Goal: Task Accomplishment & Management: Manage account settings

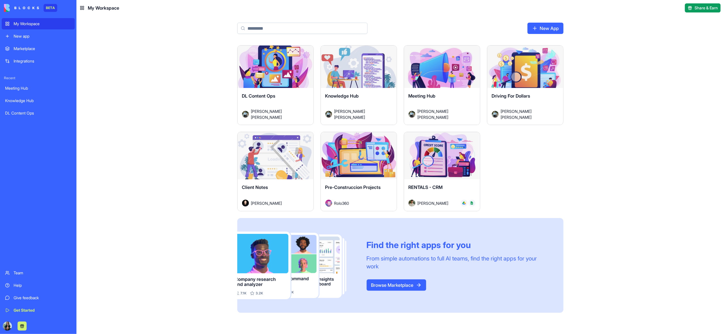
click at [258, 84] on div "Launch" at bounding box center [276, 70] width 76 height 48
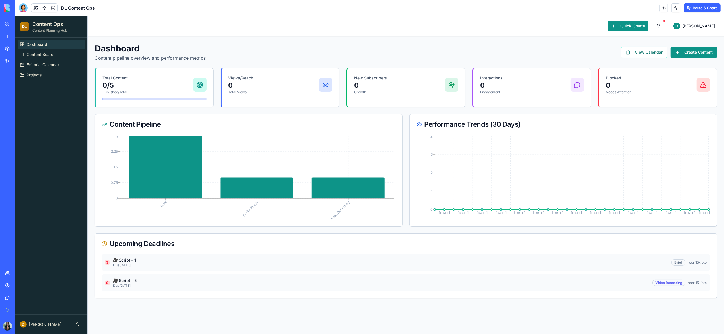
click at [23, 323] on span "D" at bounding box center [23, 324] width 7 height 7
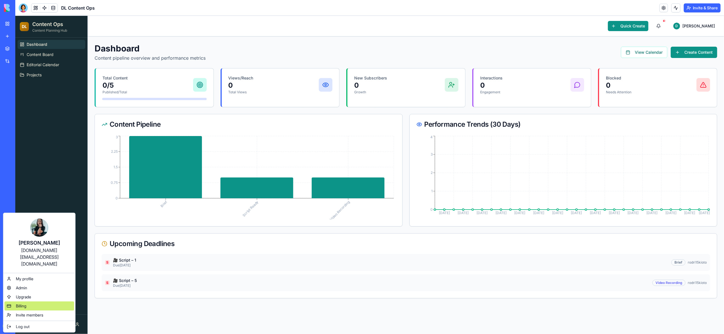
click at [22, 302] on div "Billing" at bounding box center [40, 306] width 70 height 9
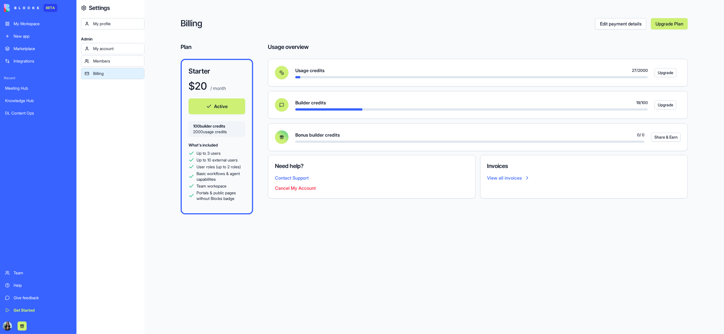
click at [27, 21] on div "My Workspace" at bounding box center [43, 24] width 58 height 6
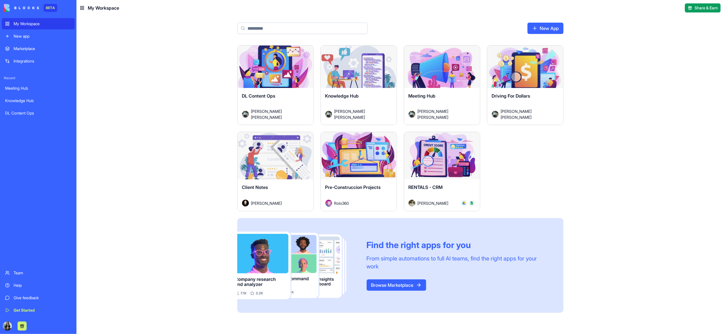
click at [269, 82] on div "Launch" at bounding box center [276, 70] width 76 height 48
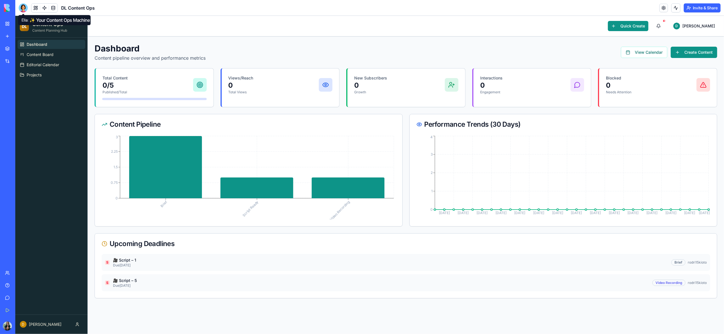
click at [24, 8] on div at bounding box center [23, 7] width 9 height 9
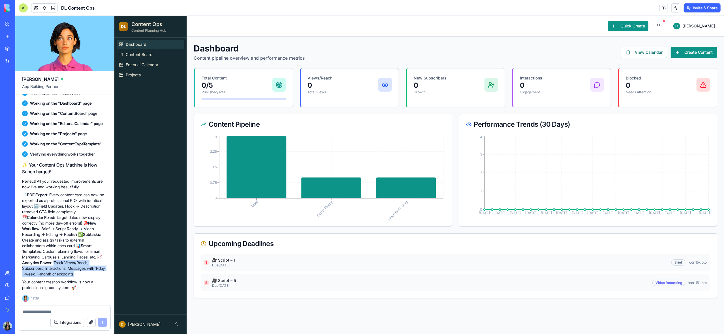
drag, startPoint x: 86, startPoint y: 275, endPoint x: 56, endPoint y: 264, distance: 32.0
click at [56, 264] on p "📄 PDF Export : Every content card can now be exported as a professional PDF wit…" at bounding box center [64, 234] width 85 height 85
copy p "Track Views/Reach, Subscribers, Interactions, Messages with 1-day, 1-week, 1-mo…"
click at [40, 311] on textarea at bounding box center [64, 312] width 85 height 6
paste textarea "**********"
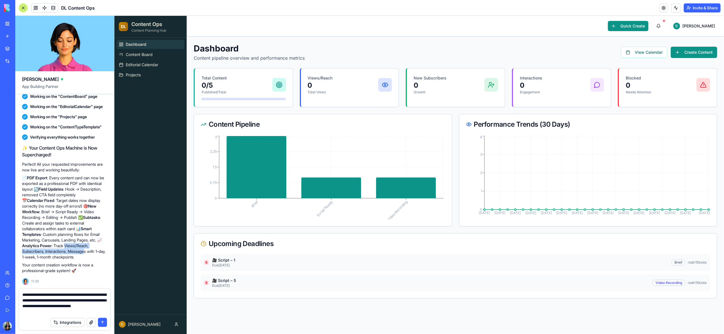
drag, startPoint x: 68, startPoint y: 262, endPoint x: 89, endPoint y: 267, distance: 22.1
click at [89, 260] on p "📄 PDF Export : Every content card can now be exported as a professional PDF wit…" at bounding box center [64, 217] width 85 height 85
copy p "Views/Reach, Subscribers, Interactions, Messages"
click at [81, 311] on textarea "**********" at bounding box center [64, 303] width 84 height 23
paste textarea "**********"
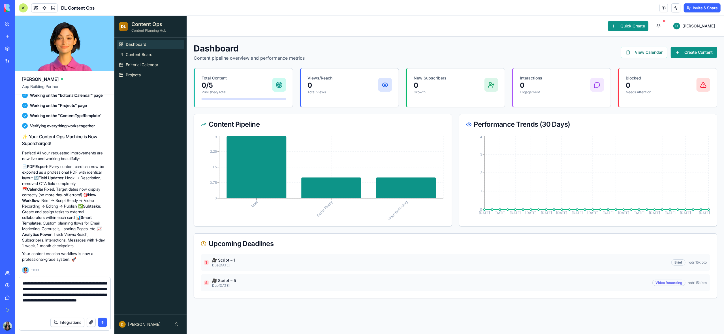
drag, startPoint x: 27, startPoint y: 309, endPoint x: 19, endPoint y: 276, distance: 33.6
click at [19, 276] on div "[PERSON_NAME] App Building Partner Undo 23:24 🚀 DL Content Ops - Your Content C…" at bounding box center [64, 175] width 99 height 319
click at [142, 54] on span "Content Board" at bounding box center [138, 55] width 27 height 6
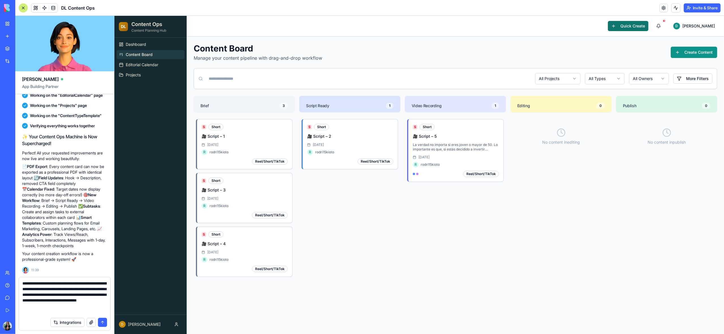
click at [648, 25] on button "Quick Create" at bounding box center [628, 26] width 40 height 10
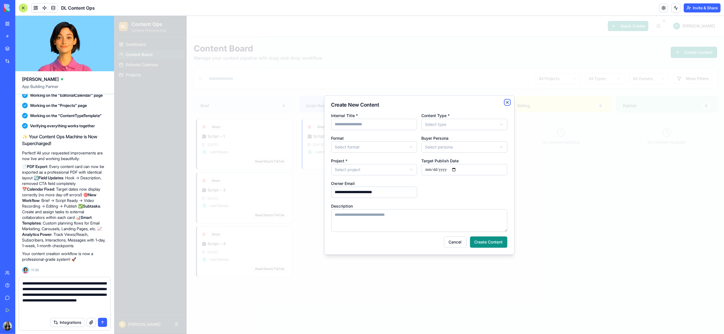
click at [507, 102] on icon "button" at bounding box center [507, 102] width 5 height 5
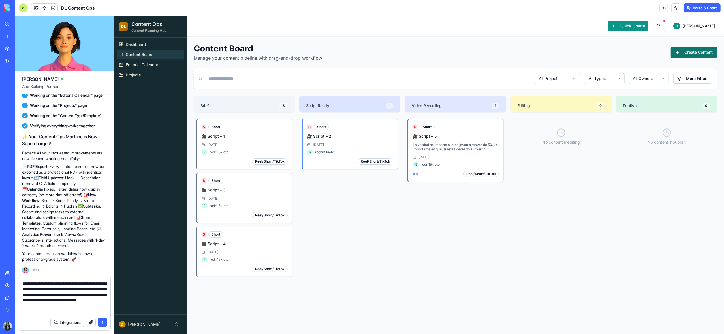
click at [696, 53] on button "Create Content" at bounding box center [694, 52] width 46 height 11
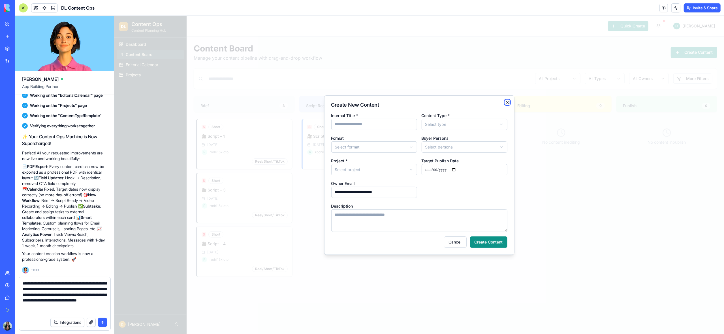
click at [506, 102] on icon "button" at bounding box center [507, 102] width 2 height 2
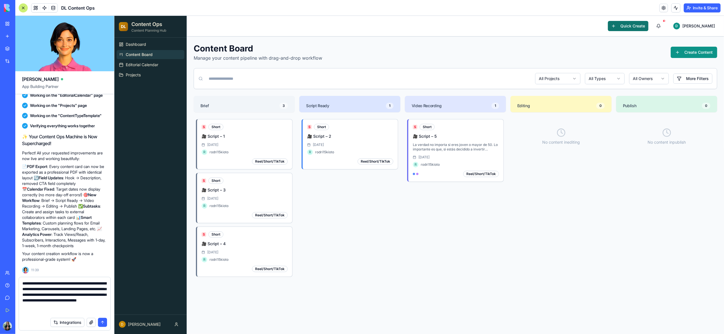
click at [640, 25] on button "Quick Create" at bounding box center [628, 26] width 40 height 10
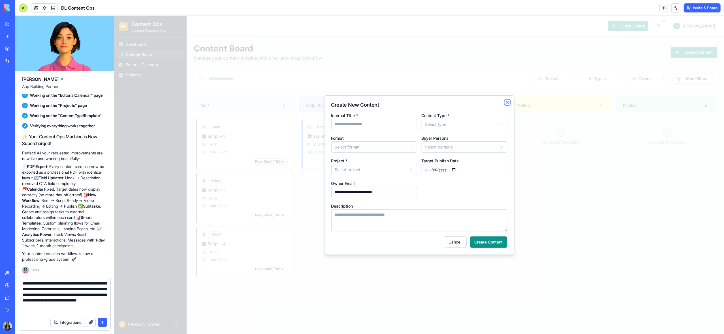
drag, startPoint x: 506, startPoint y: 100, endPoint x: 527, endPoint y: 97, distance: 20.9
click at [506, 100] on icon "button" at bounding box center [507, 102] width 5 height 5
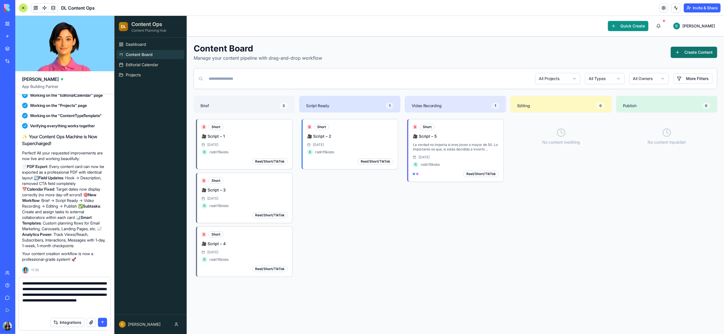
click at [684, 50] on button "Create Content" at bounding box center [694, 52] width 46 height 11
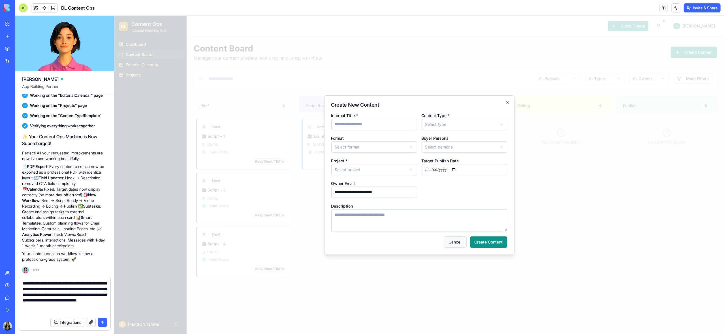
click at [448, 242] on button "Cancel" at bounding box center [455, 242] width 23 height 11
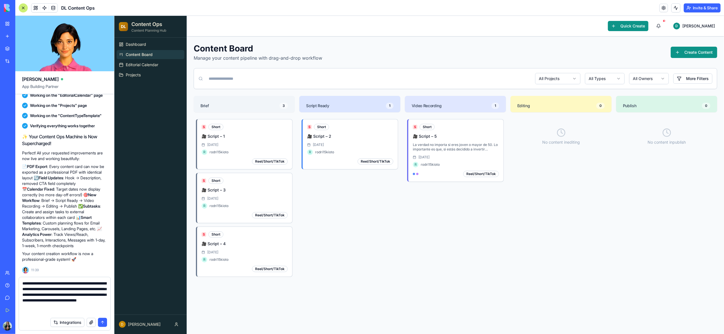
click at [42, 313] on textarea "**********" at bounding box center [64, 298] width 84 height 34
drag, startPoint x: 29, startPoint y: 302, endPoint x: 17, endPoint y: 278, distance: 27.1
click at [17, 278] on div "**********" at bounding box center [64, 305] width 99 height 57
click at [133, 64] on span "Editorial Calendar" at bounding box center [141, 65] width 33 height 6
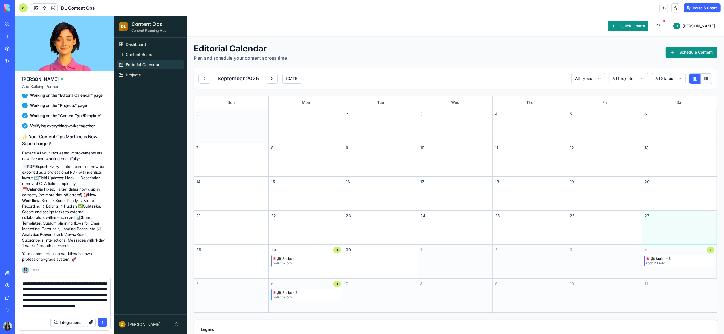
click at [707, 80] on button at bounding box center [706, 79] width 11 height 10
click at [66, 313] on textarea "**********" at bounding box center [64, 298] width 84 height 34
click at [138, 78] on span "Projects" at bounding box center [132, 75] width 15 height 6
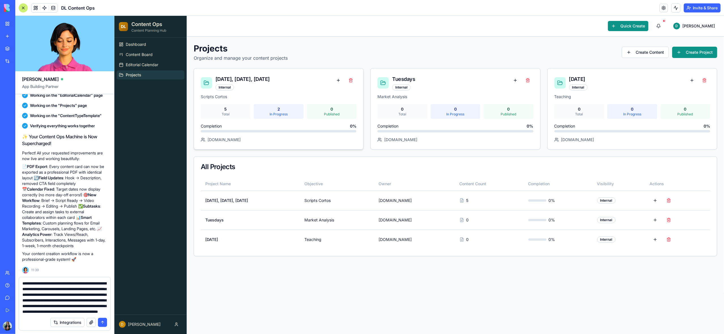
click at [230, 114] on div "Total" at bounding box center [225, 114] width 45 height 5
click at [337, 81] on button at bounding box center [337, 80] width 11 height 10
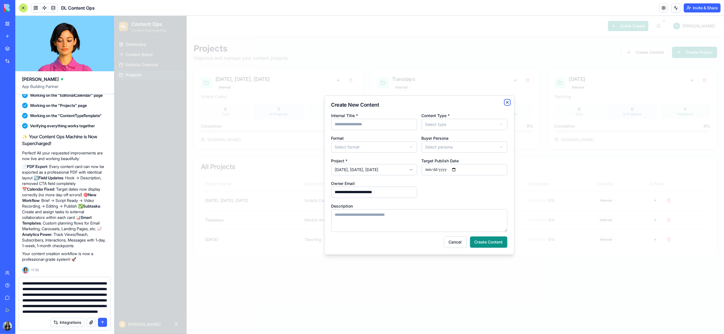
click at [508, 102] on icon "button" at bounding box center [507, 102] width 2 height 2
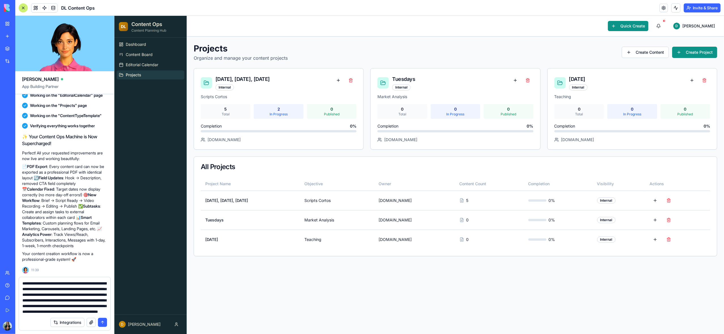
click at [48, 313] on textarea "**********" at bounding box center [64, 298] width 84 height 34
click at [260, 82] on div "[DATE], [DATE], [DATE]" at bounding box center [242, 79] width 54 height 8
click at [279, 201] on td "[DATE], [DATE], [DATE]" at bounding box center [249, 201] width 99 height 20
click at [77, 314] on form "**********" at bounding box center [65, 304] width 92 height 54
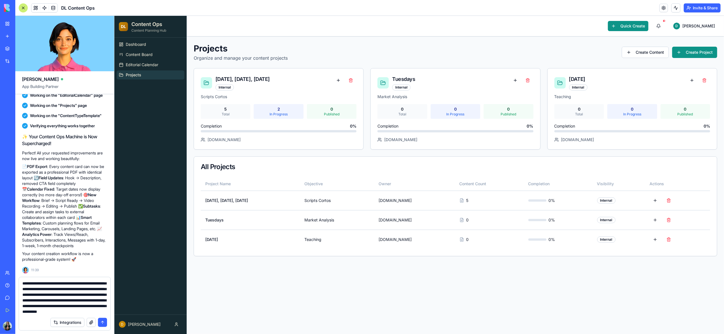
scroll to position [2392, 0]
type textarea "**********"
click at [142, 66] on span "Editorial Calendar" at bounding box center [141, 65] width 33 height 6
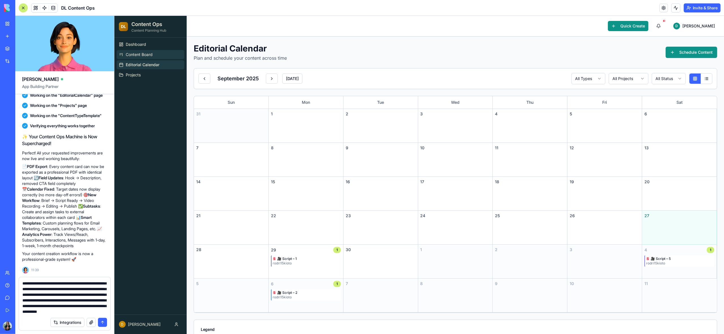
click at [147, 55] on span "Content Board" at bounding box center [138, 55] width 27 height 6
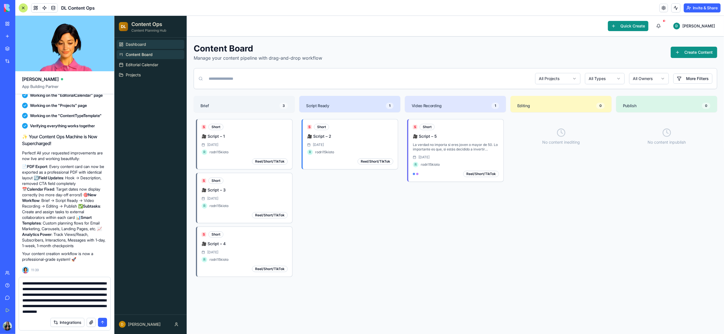
click at [134, 44] on span "Dashboard" at bounding box center [135, 45] width 20 height 6
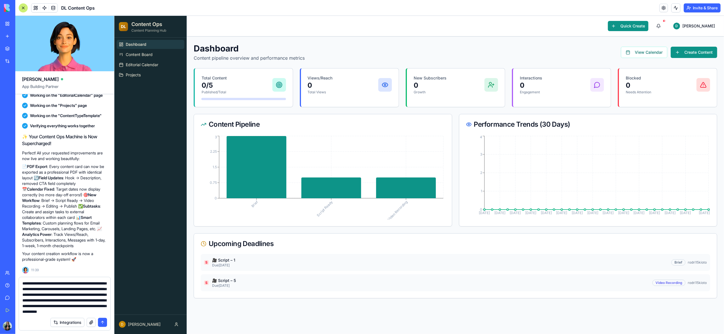
click at [72, 313] on textarea "**********" at bounding box center [64, 298] width 84 height 34
click at [647, 52] on button "View Calendar" at bounding box center [644, 52] width 46 height 11
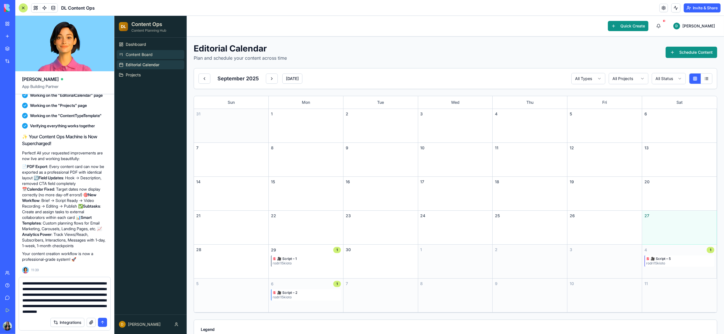
click at [146, 56] on span "Content Board" at bounding box center [138, 55] width 27 height 6
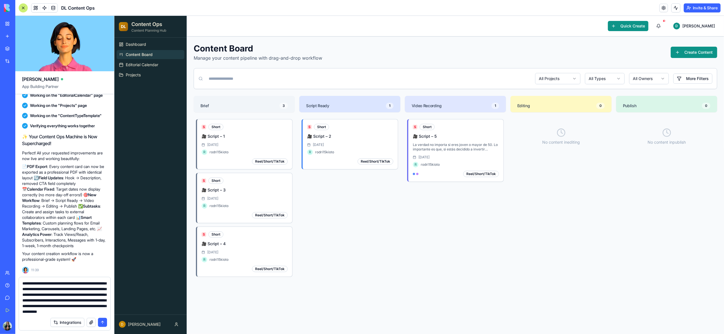
click at [103, 323] on button "submit" at bounding box center [102, 322] width 9 height 9
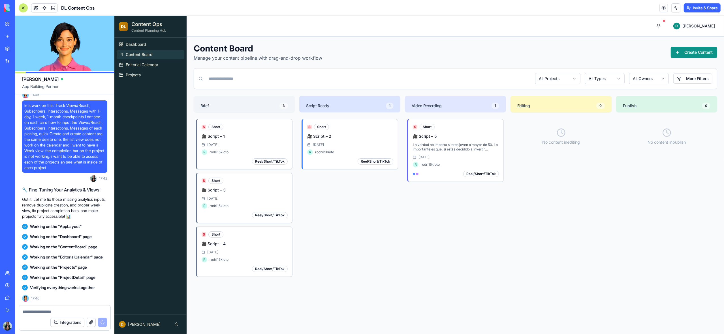
scroll to position [2721, 0]
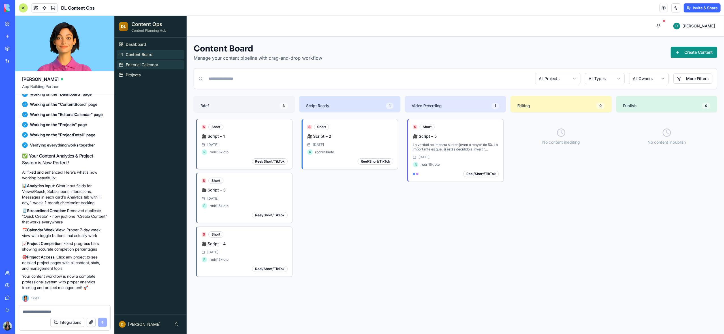
click at [144, 68] on span "Editorial Calendar" at bounding box center [141, 65] width 33 height 6
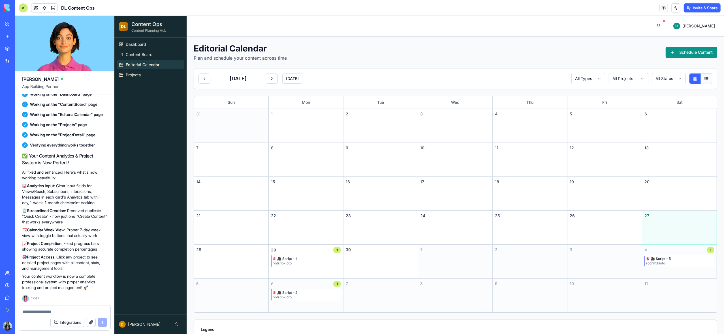
click at [706, 80] on button at bounding box center [706, 79] width 11 height 10
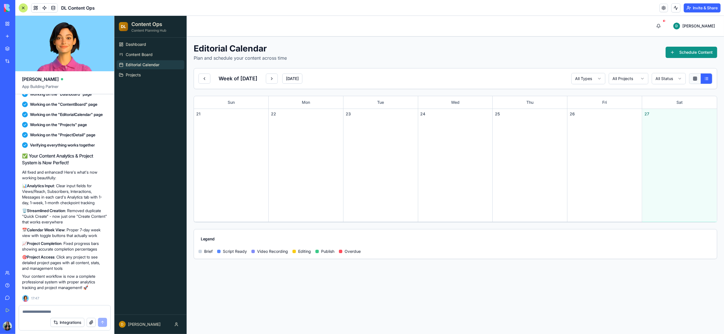
click at [695, 80] on button at bounding box center [694, 79] width 11 height 10
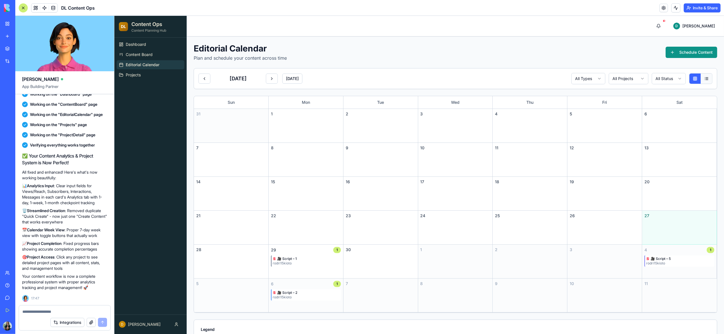
click at [708, 80] on button at bounding box center [706, 79] width 11 height 10
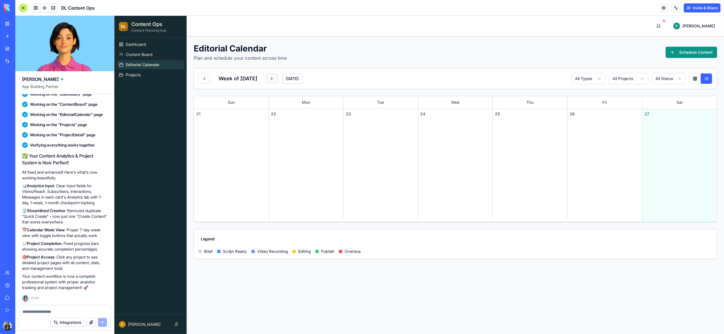
click at [277, 80] on button at bounding box center [272, 79] width 12 height 10
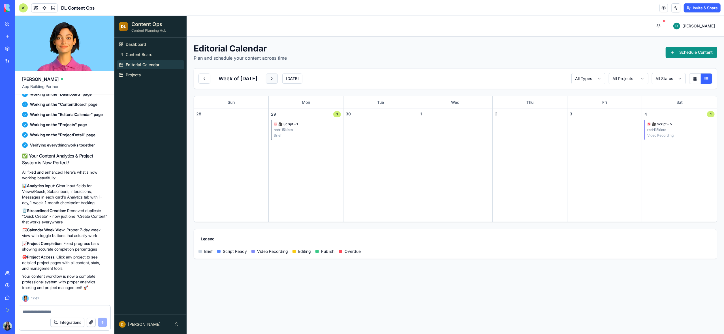
click at [277, 80] on button at bounding box center [272, 79] width 12 height 10
click at [204, 81] on button at bounding box center [204, 79] width 12 height 10
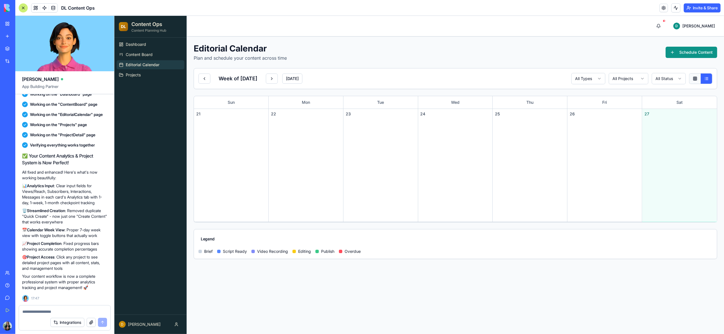
click at [693, 80] on button at bounding box center [694, 79] width 11 height 10
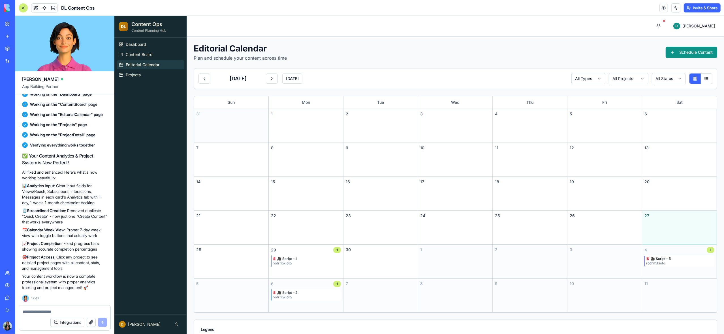
click at [69, 268] on p "🎯 Project Access : Click any project to see detailed project pages with all con…" at bounding box center [64, 263] width 85 height 17
click at [134, 75] on span "Projects" at bounding box center [132, 75] width 15 height 6
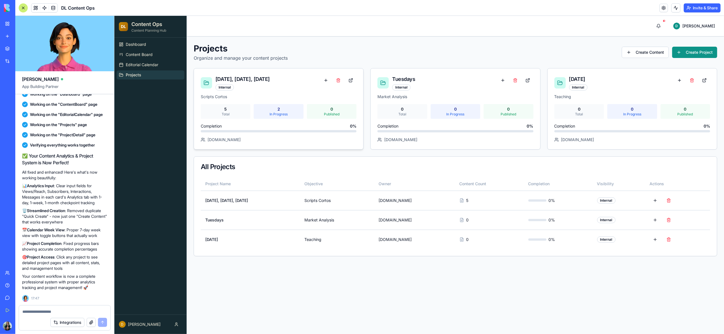
click at [260, 79] on div "[DATE], [DATE], [DATE]" at bounding box center [242, 79] width 54 height 8
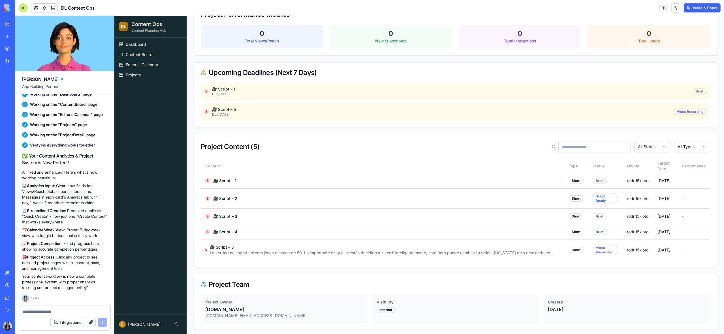
scroll to position [215, 0]
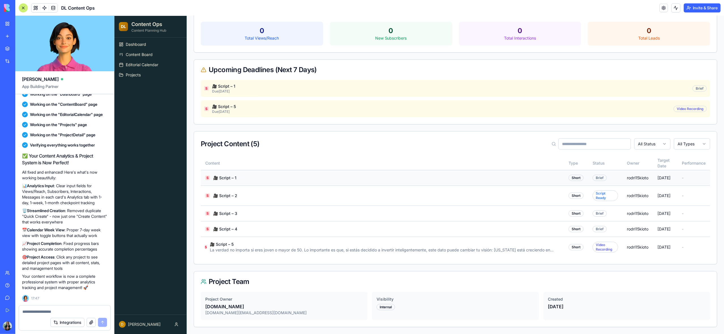
click at [226, 178] on p "🎥 Script – 1" at bounding box center [224, 178] width 23 height 6
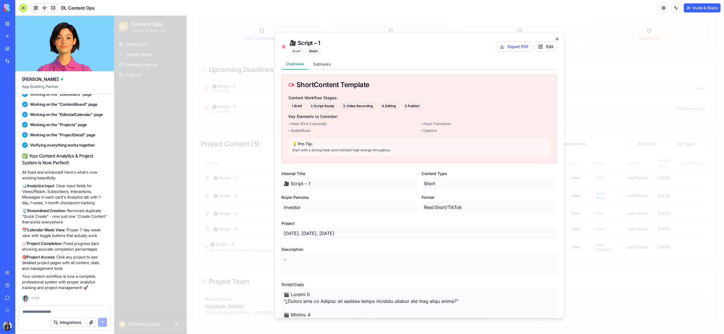
click at [556, 39] on icon "button" at bounding box center [557, 39] width 5 height 5
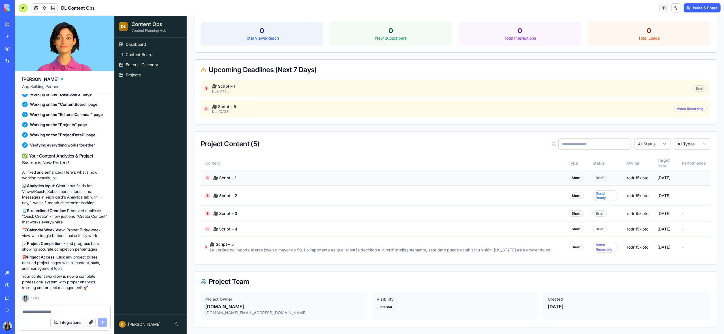
click at [229, 177] on p "🎥 Script – 1" at bounding box center [224, 178] width 23 height 6
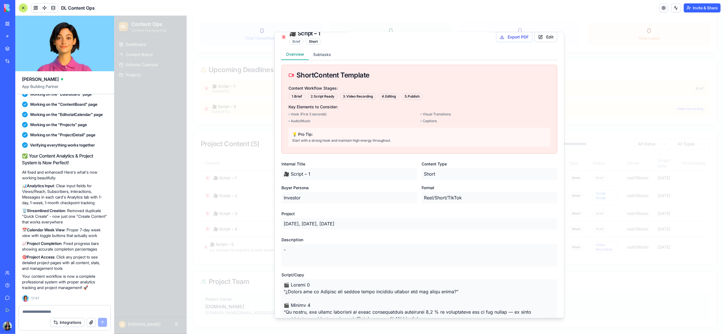
scroll to position [0, 0]
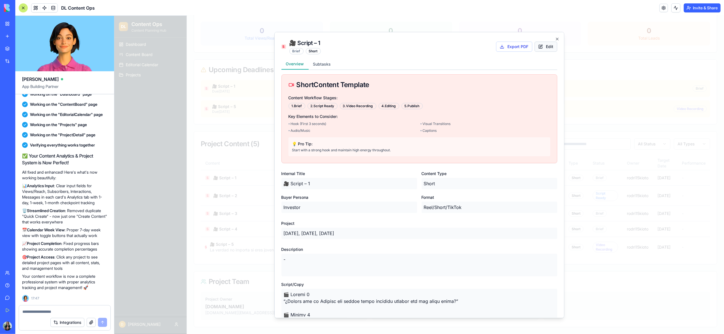
click at [549, 48] on button "Edit" at bounding box center [545, 46] width 23 height 10
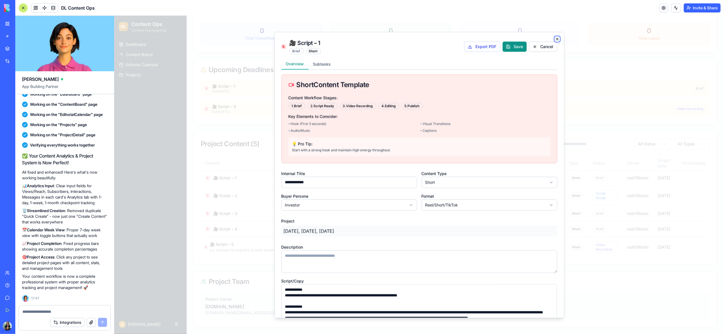
click at [556, 38] on icon "button" at bounding box center [557, 39] width 2 height 2
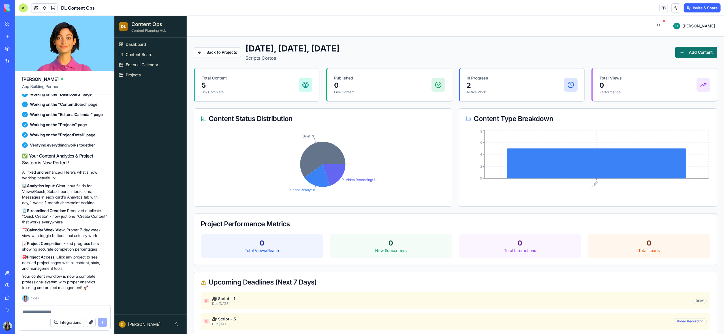
click at [697, 54] on button "Add Content" at bounding box center [696, 52] width 42 height 11
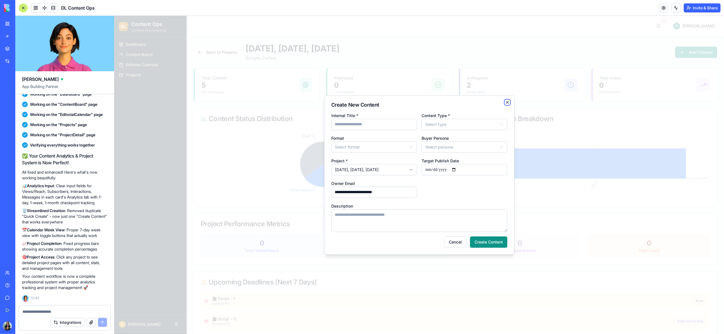
click at [507, 103] on icon "button" at bounding box center [507, 102] width 5 height 5
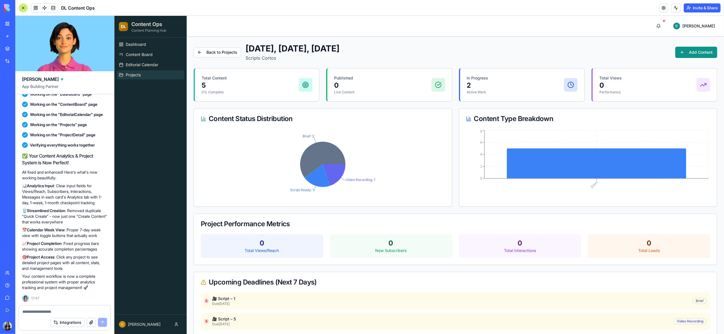
click at [133, 78] on span "Projects" at bounding box center [132, 75] width 15 height 6
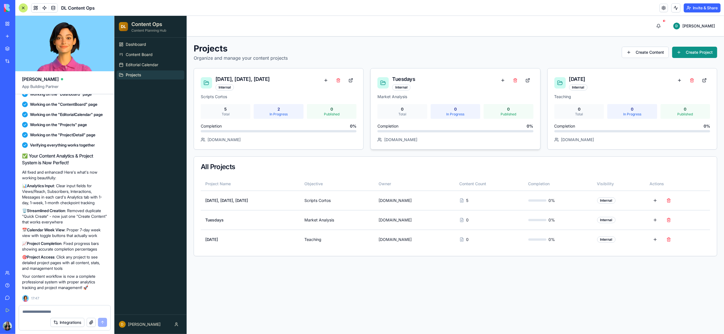
click at [420, 79] on div "Tuesdays Internal" at bounding box center [455, 82] width 156 height 15
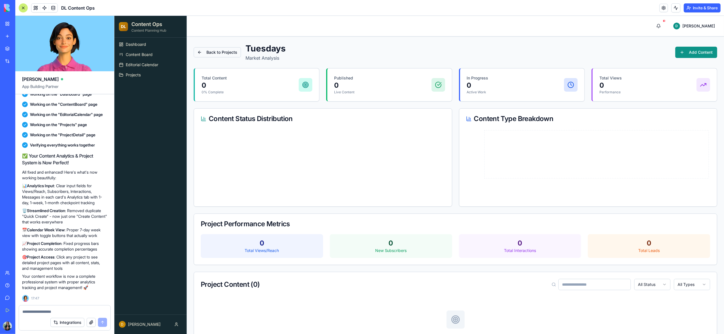
click at [207, 52] on button "Back to Projects" at bounding box center [216, 52] width 47 height 10
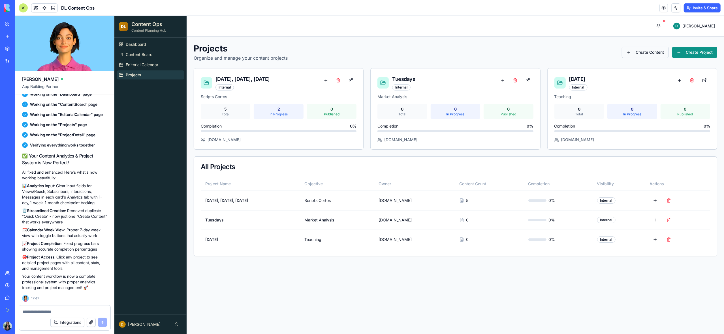
click at [642, 53] on button "Create Content" at bounding box center [645, 52] width 47 height 11
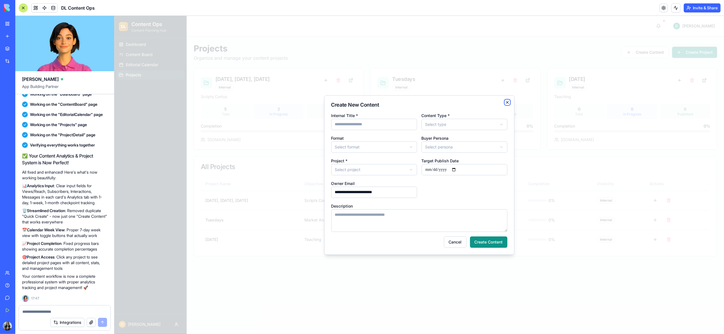
click at [507, 102] on icon "button" at bounding box center [507, 102] width 2 height 2
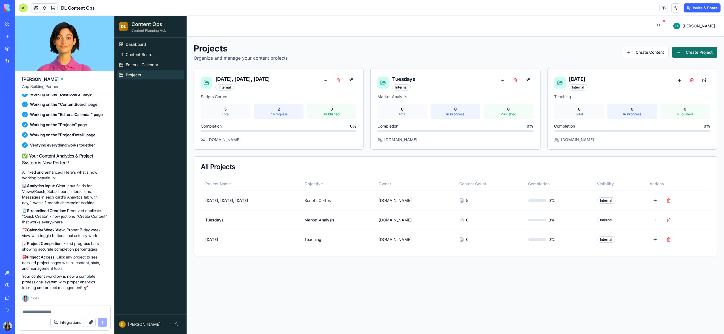
click at [684, 53] on button "Create Project" at bounding box center [694, 52] width 45 height 11
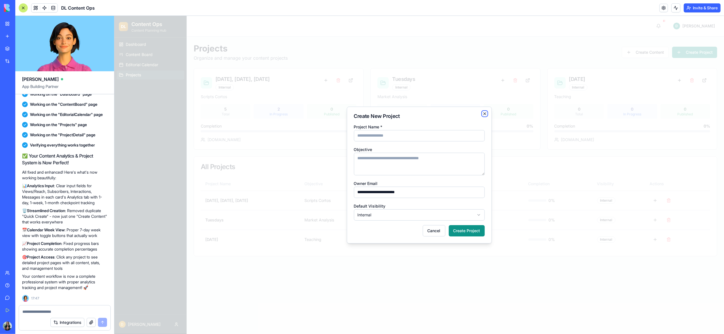
click at [483, 114] on icon "button" at bounding box center [484, 114] width 5 height 5
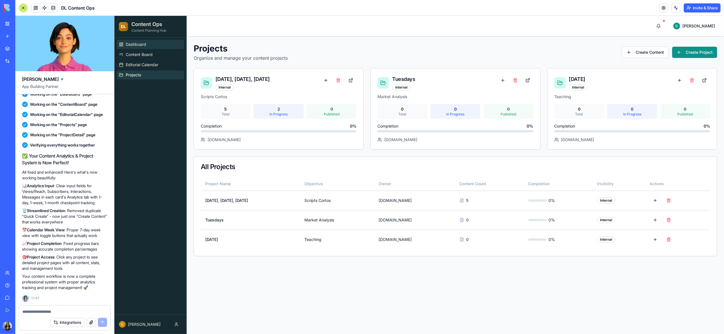
click at [133, 45] on span "Dashboard" at bounding box center [135, 45] width 20 height 6
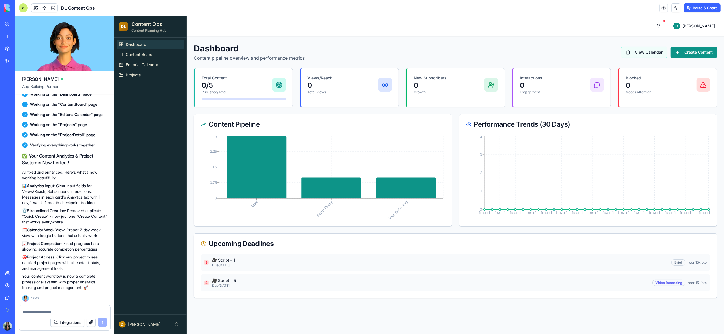
click at [657, 51] on button "View Calendar" at bounding box center [644, 52] width 46 height 11
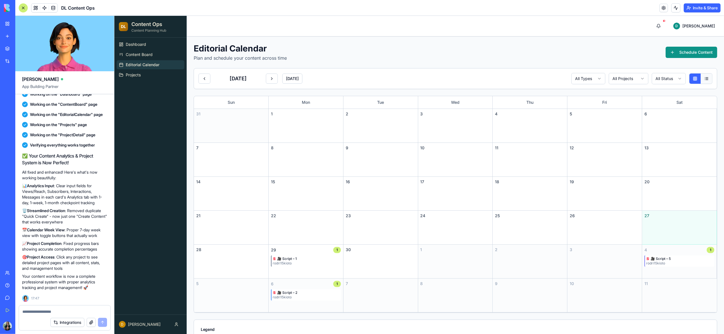
click at [704, 78] on button at bounding box center [706, 79] width 11 height 10
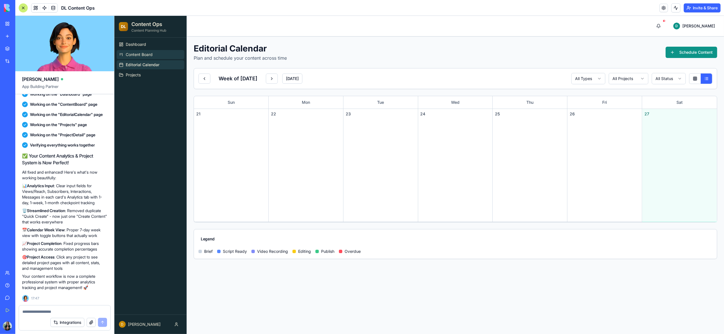
click at [148, 55] on span "Content Board" at bounding box center [138, 55] width 27 height 6
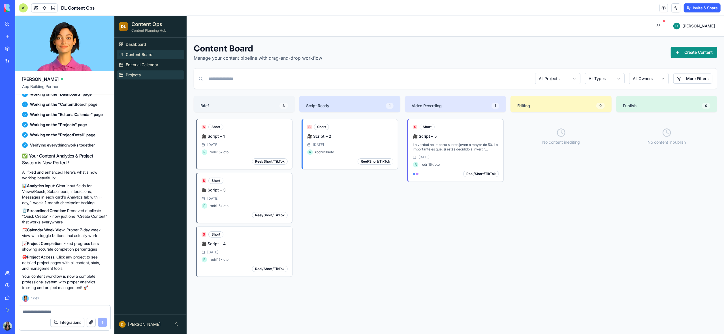
click at [137, 75] on span "Projects" at bounding box center [132, 75] width 15 height 6
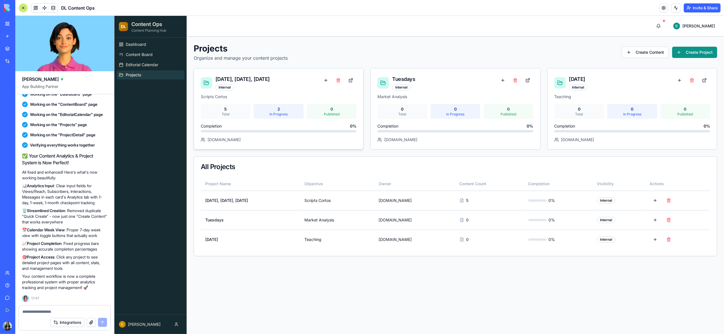
click at [271, 132] on div at bounding box center [278, 131] width 156 height 2
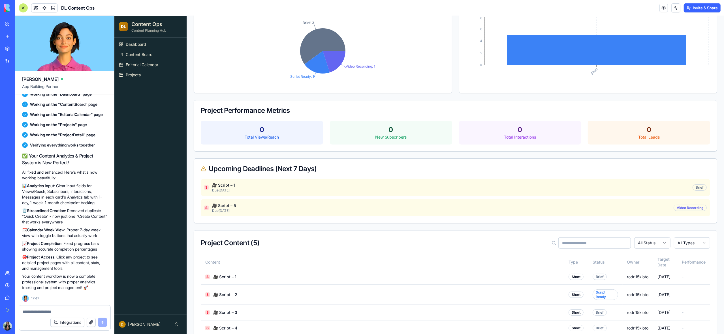
scroll to position [110, 0]
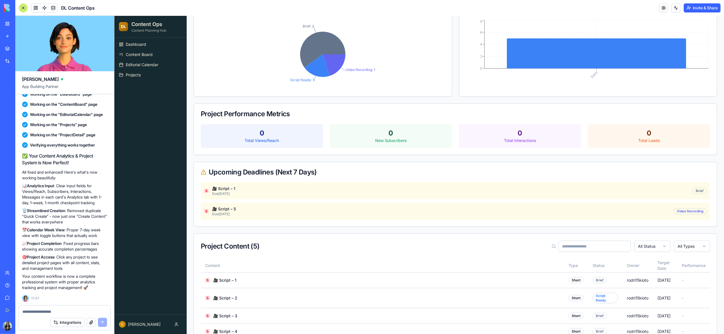
click at [268, 142] on div "Total Views/Reach" at bounding box center [261, 141] width 113 height 6
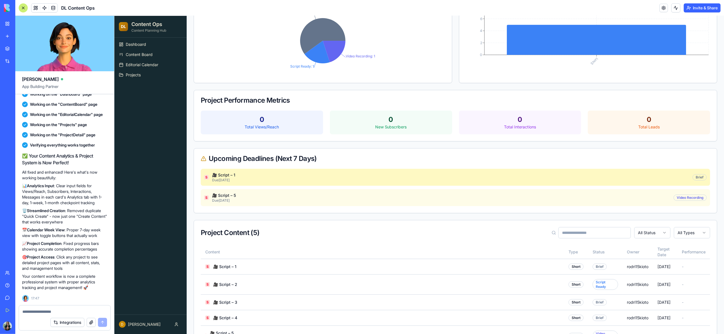
scroll to position [0, 0]
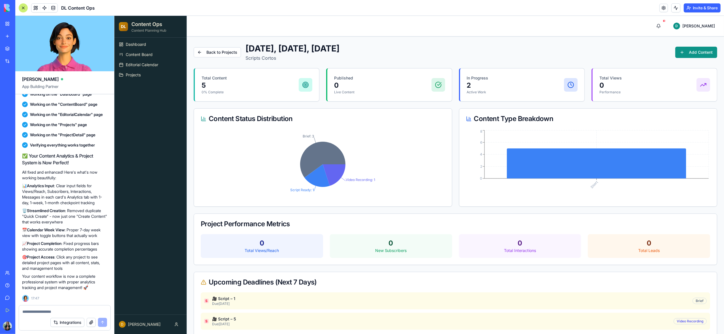
click at [22, 9] on div at bounding box center [23, 7] width 9 height 9
